Goal: Task Accomplishment & Management: Manage account settings

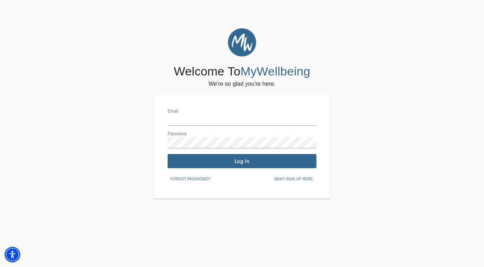
type input "[EMAIL_ADDRESS][DOMAIN_NAME]"
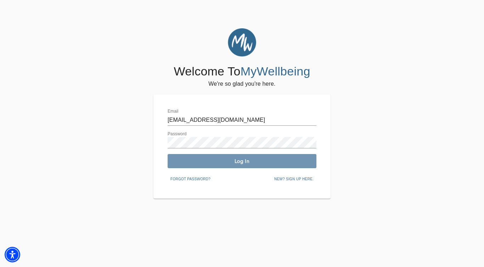
click at [231, 158] on span "Log In" at bounding box center [241, 161] width 143 height 7
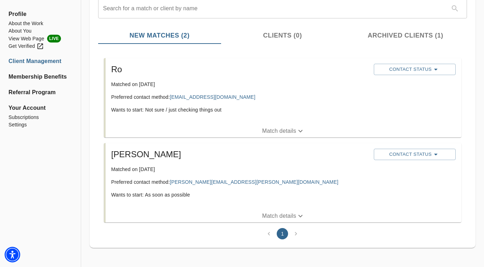
scroll to position [90, 0]
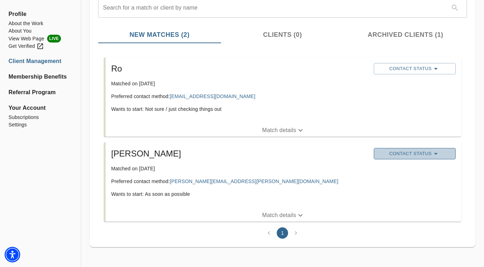
click at [393, 156] on span "Contact Status" at bounding box center [414, 153] width 75 height 8
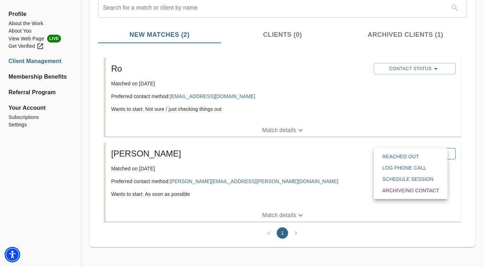
click at [393, 156] on span "Reached Out" at bounding box center [410, 156] width 57 height 7
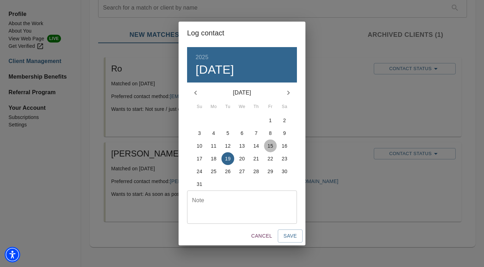
click at [272, 147] on p "15" at bounding box center [270, 145] width 6 height 7
click at [289, 237] on span "Save" at bounding box center [289, 236] width 13 height 9
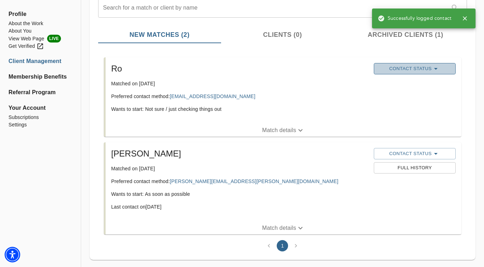
click at [408, 70] on span "Contact Status" at bounding box center [414, 68] width 75 height 8
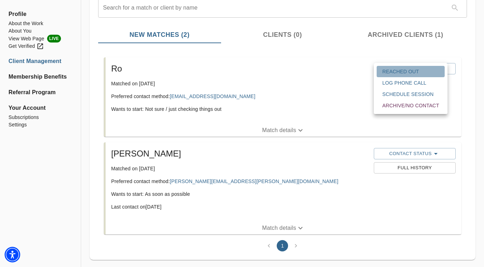
click at [403, 70] on span "Reached Out" at bounding box center [410, 71] width 57 height 7
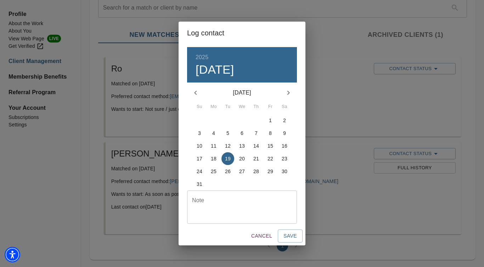
click at [282, 145] on p "16" at bounding box center [284, 145] width 6 height 7
click at [285, 235] on span "Save" at bounding box center [289, 236] width 13 height 9
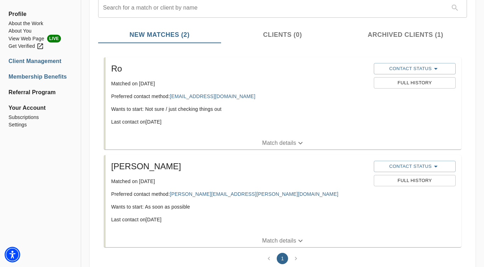
click at [40, 77] on li "Membership Benefits" at bounding box center [40, 77] width 64 height 8
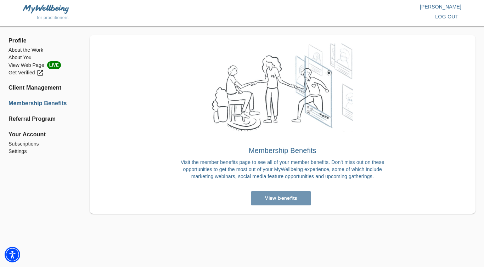
click at [271, 198] on span "View benefits" at bounding box center [281, 198] width 55 height 7
